Goal: Transaction & Acquisition: Purchase product/service

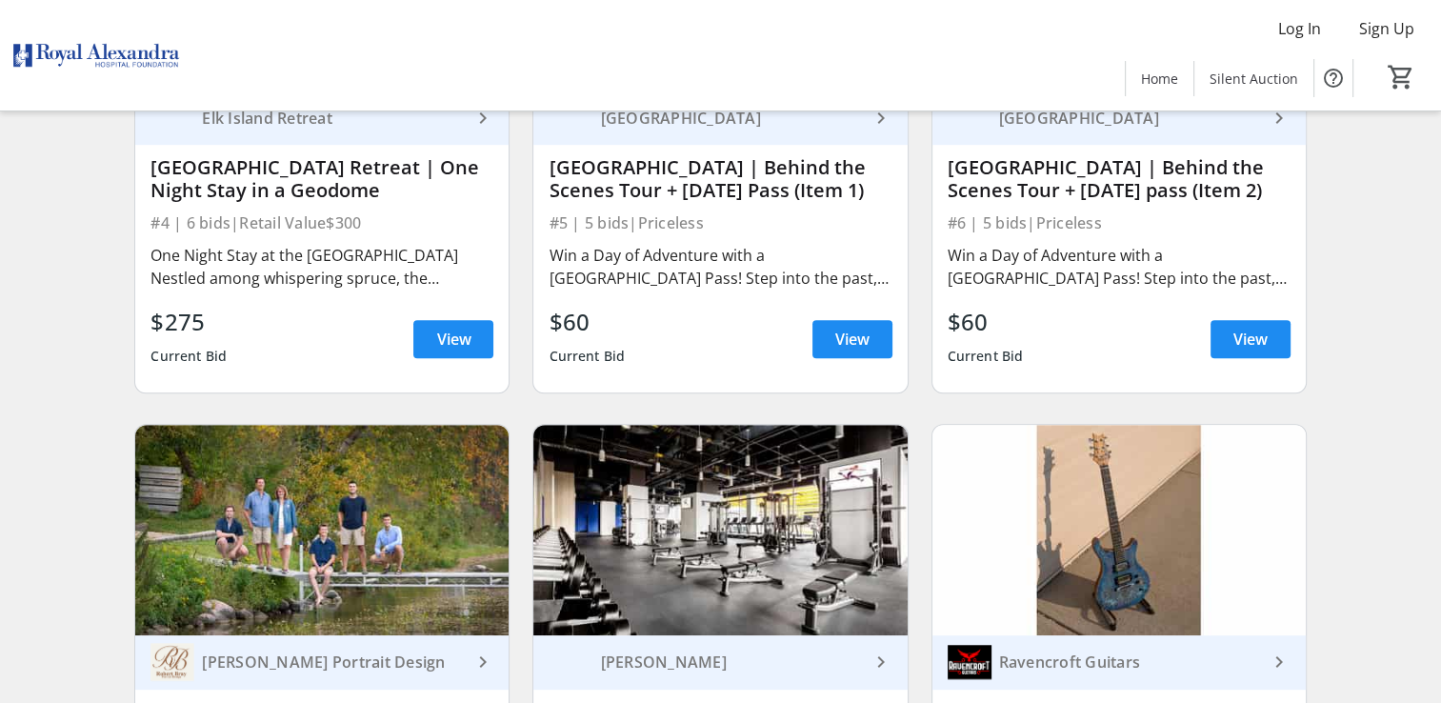
scroll to position [1048, 0]
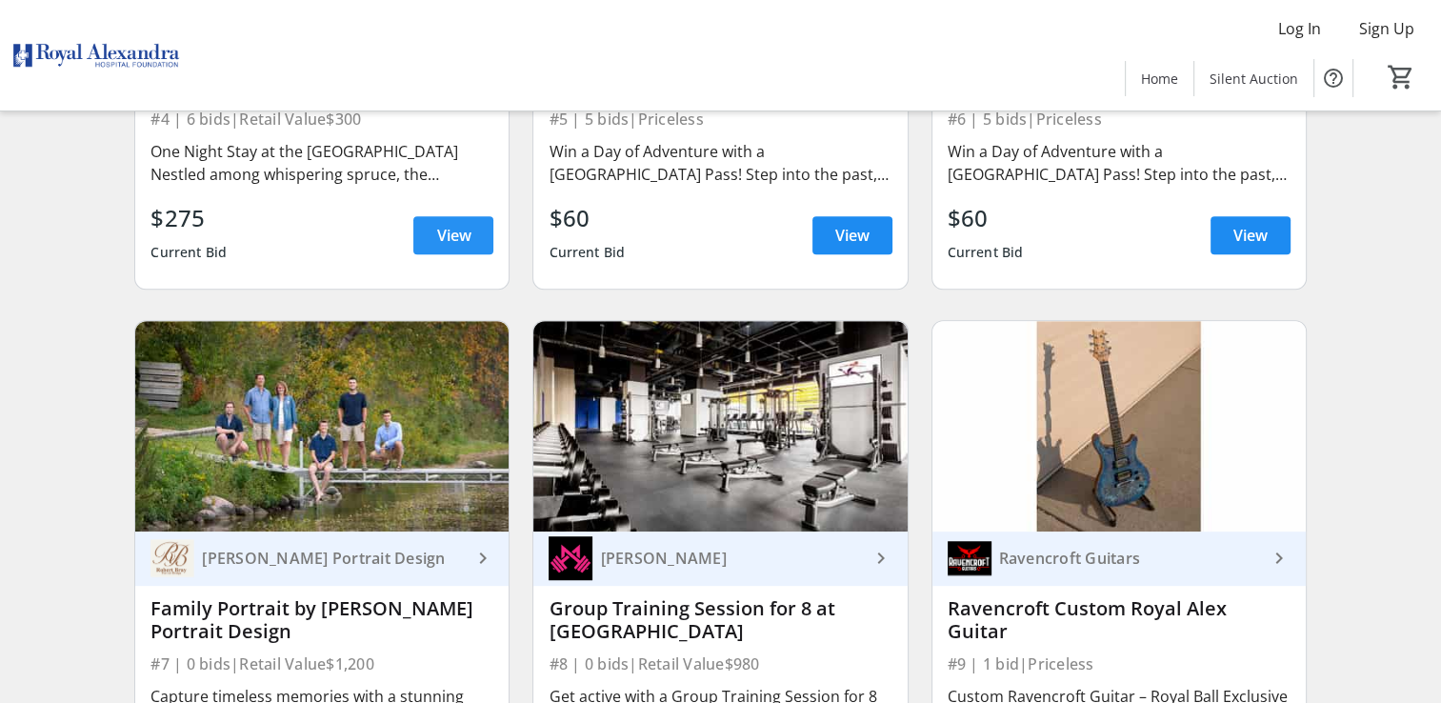
click at [457, 231] on span "View" at bounding box center [453, 235] width 34 height 23
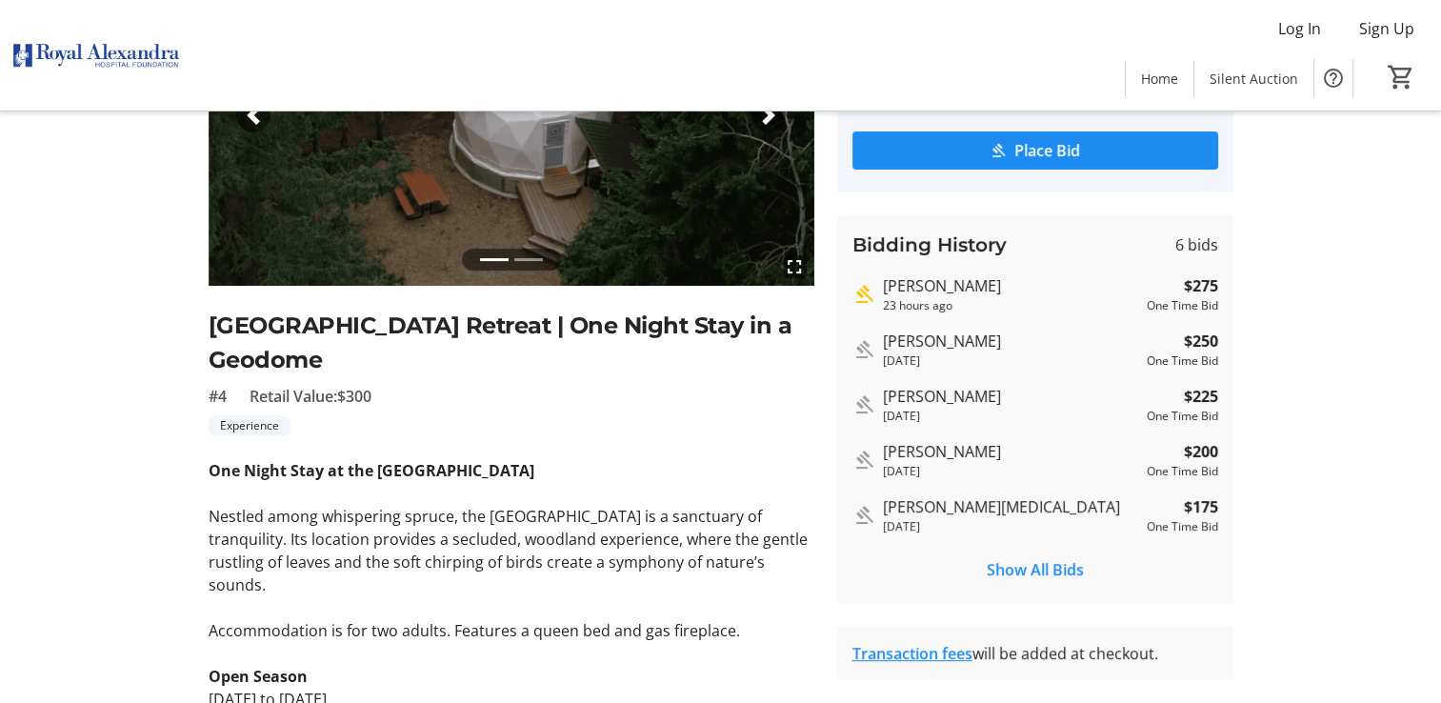
scroll to position [191, 0]
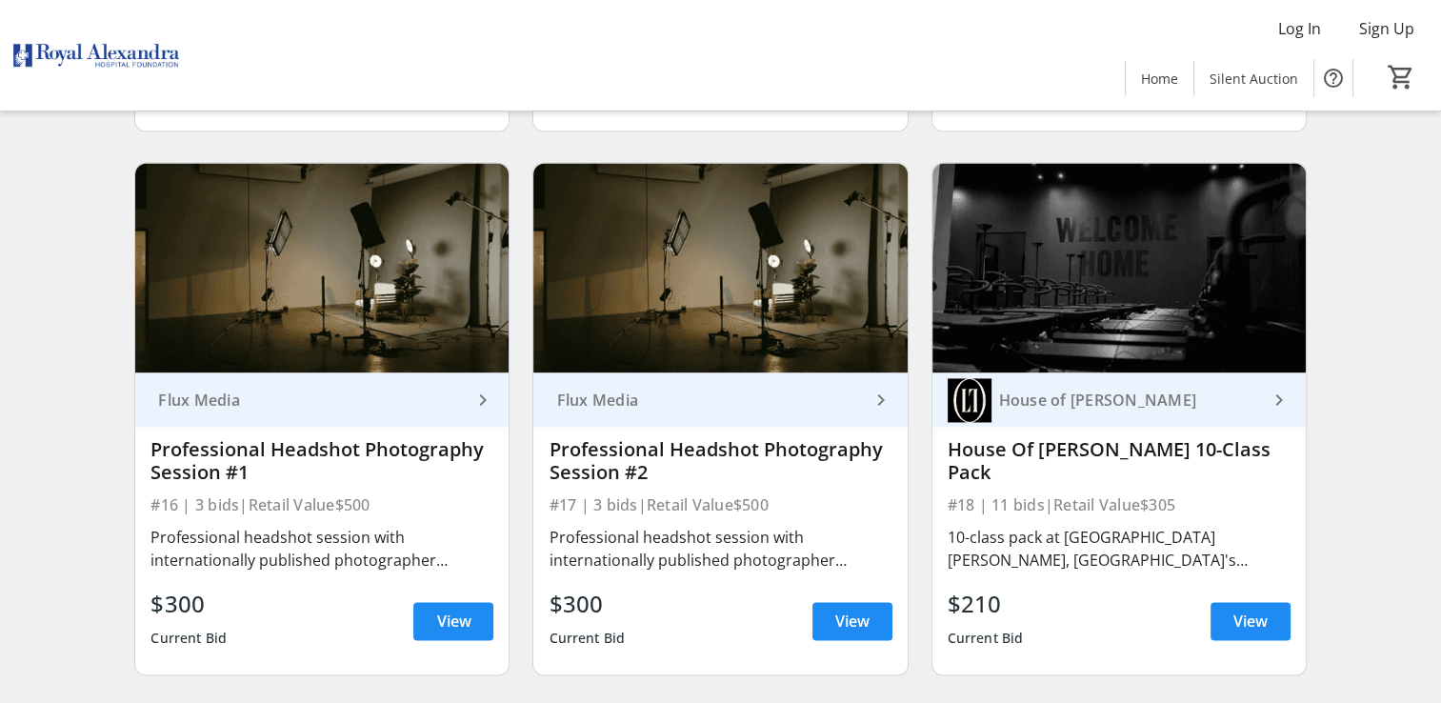
scroll to position [2858, 0]
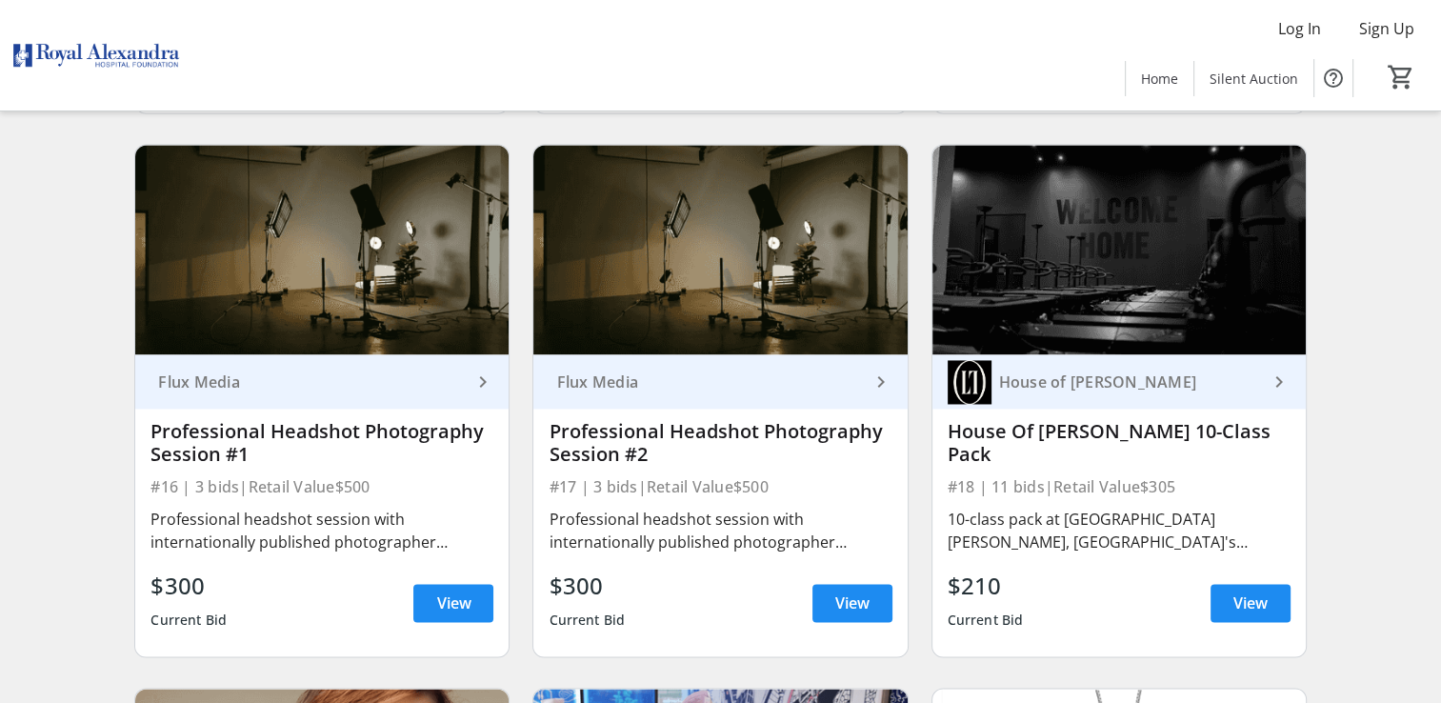
click at [1057, 473] on div "#18 | 11 bids | Retail Value $305" at bounding box center [1119, 486] width 343 height 27
click at [1261, 600] on span "View" at bounding box center [1251, 603] width 34 height 23
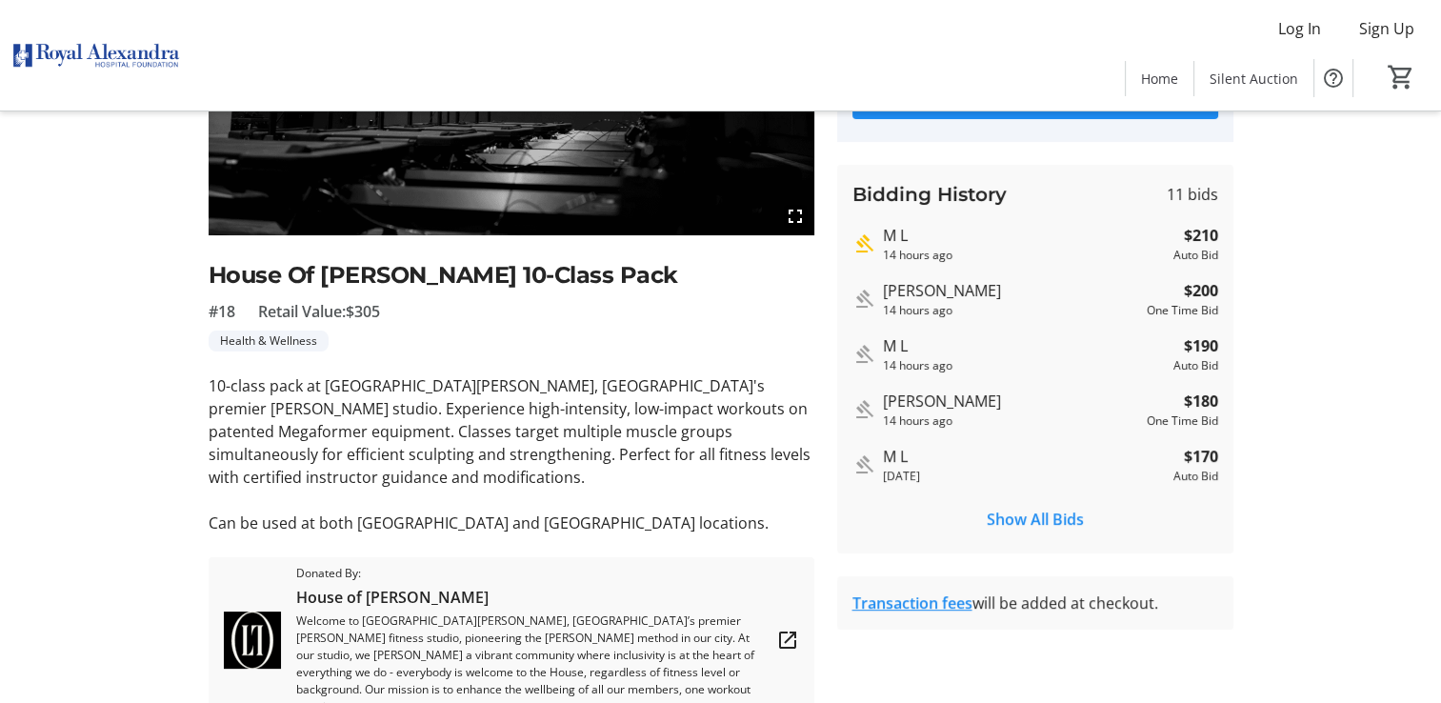
scroll to position [359, 0]
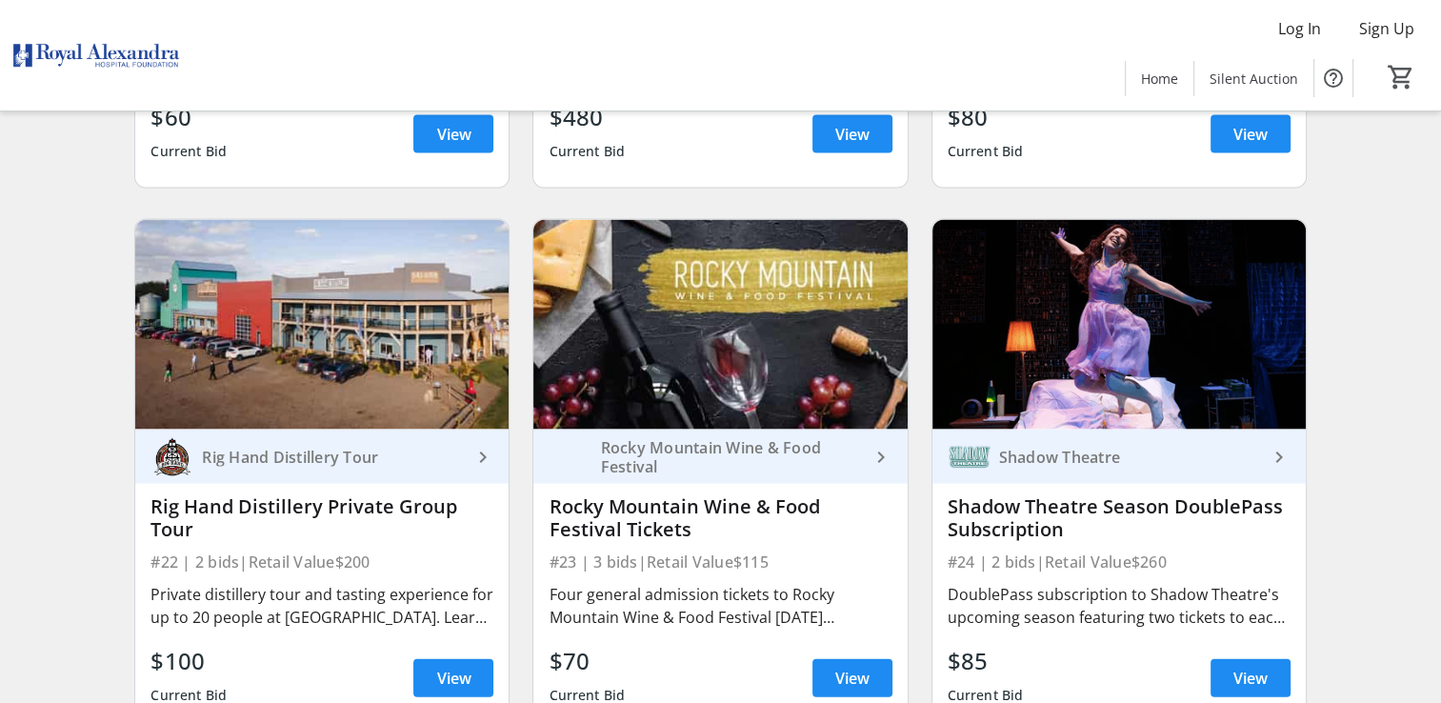
scroll to position [3906, 0]
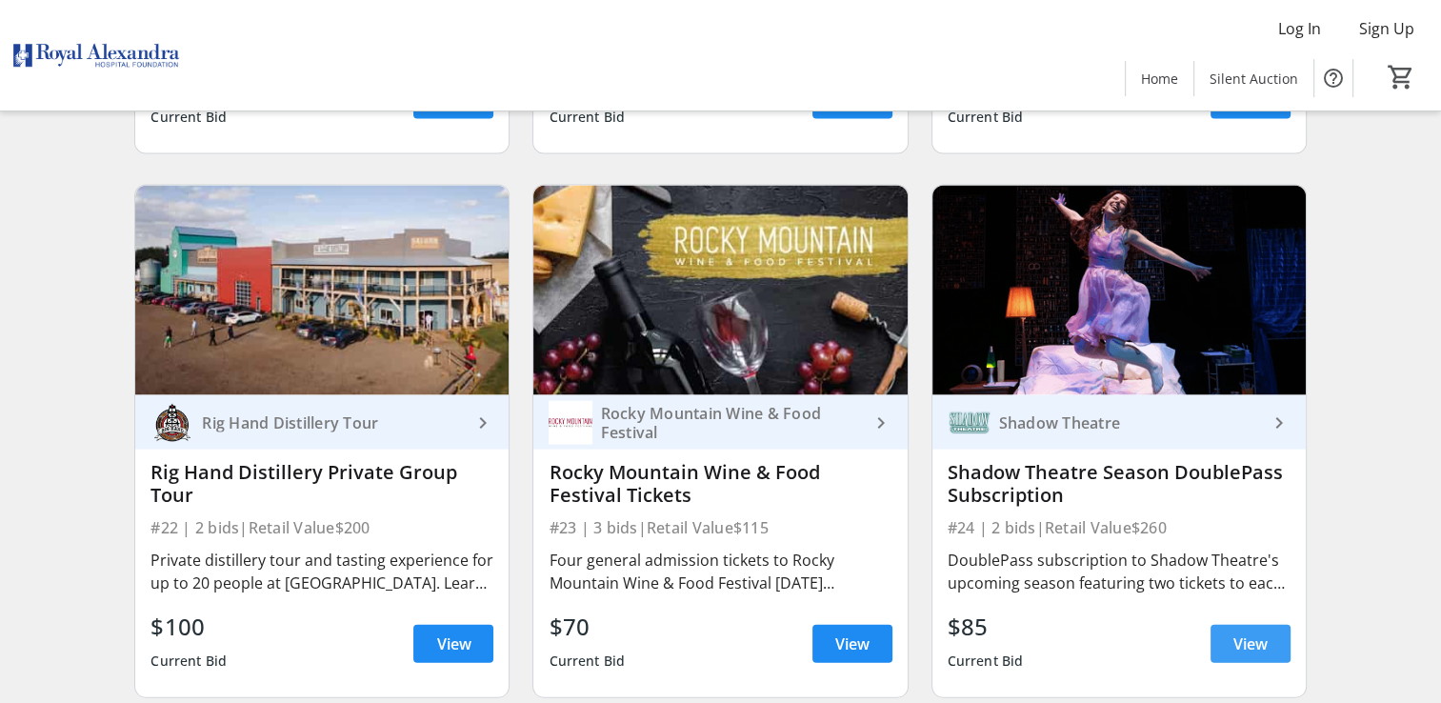
click at [1260, 642] on span "View" at bounding box center [1251, 644] width 34 height 23
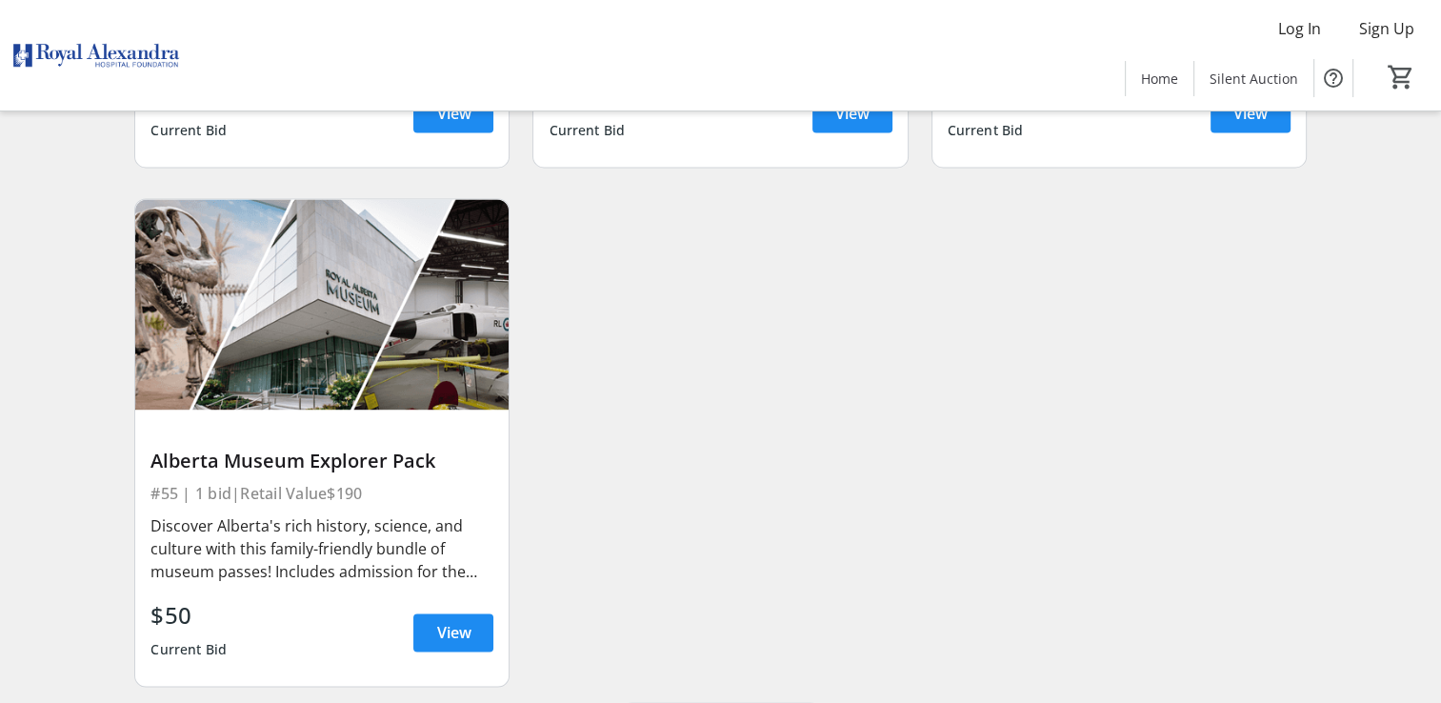
scroll to position [9848, 0]
